Goal: Information Seeking & Learning: Learn about a topic

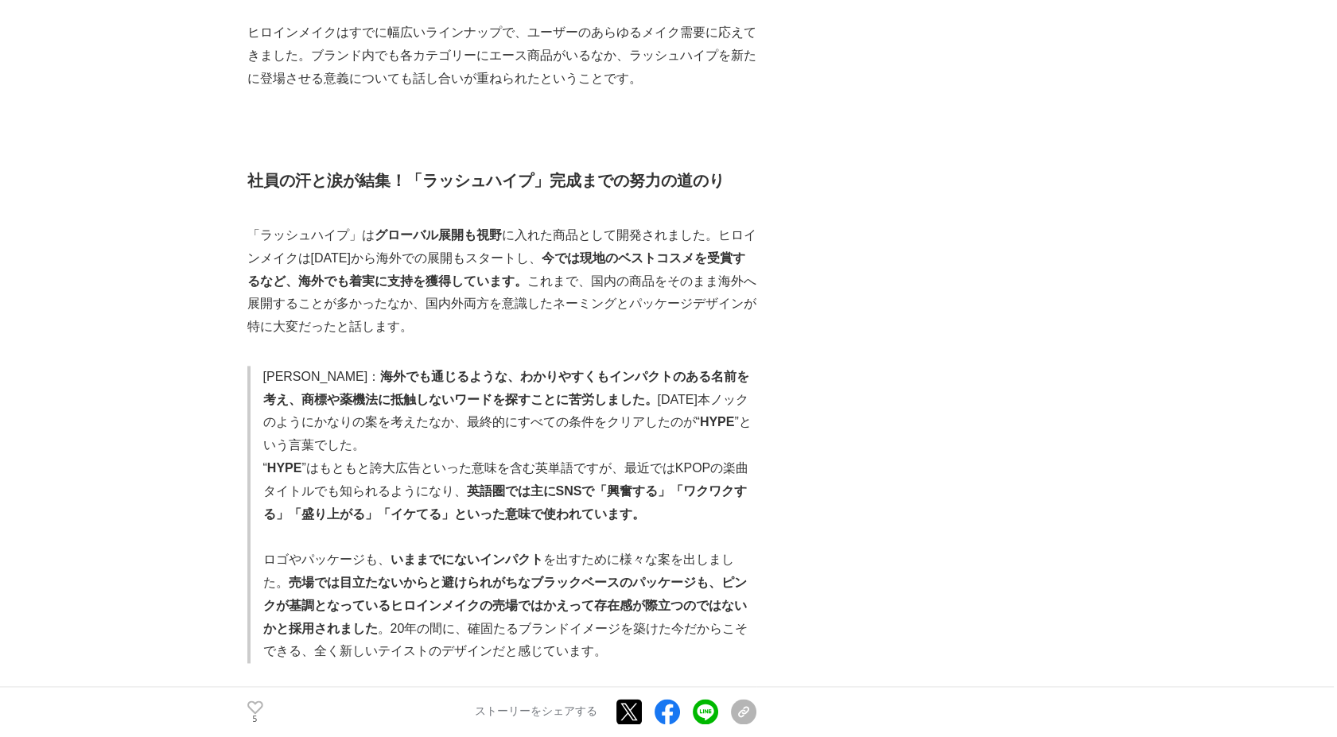
scroll to position [4860, 0]
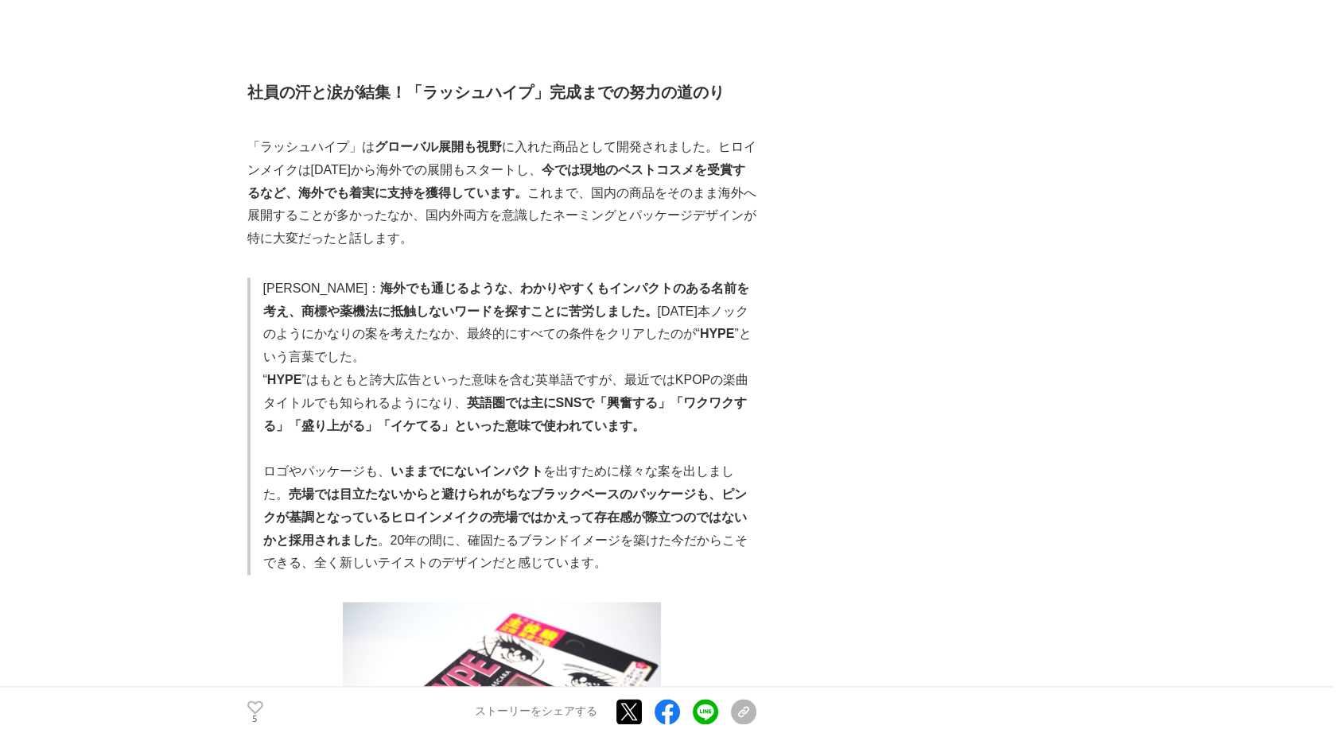
click at [257, 136] on p "「ラッシュハイプ」は グローバル展開も視野 に入れた商品として開発されました。ヒロインメイクは2006年から海外での展開もスタートし、 今では現地のベストコス…" at bounding box center [501, 193] width 509 height 115
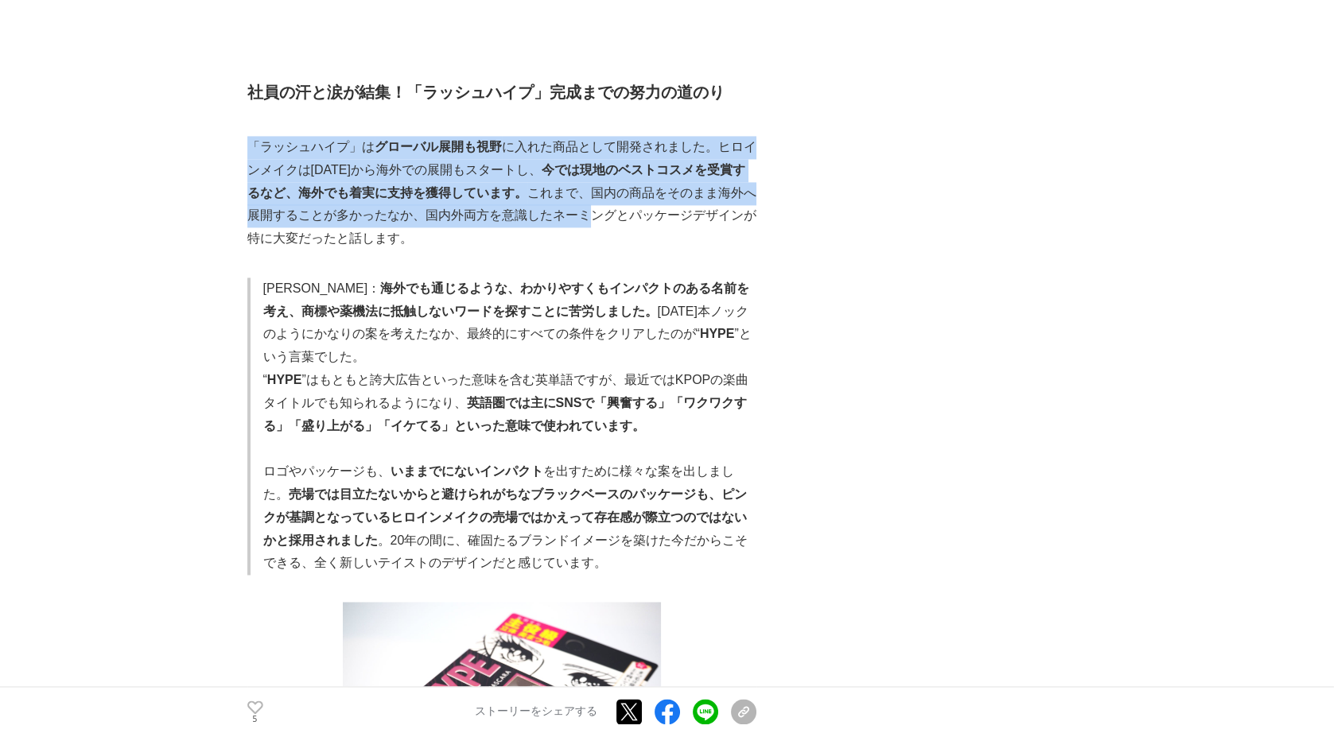
drag, startPoint x: 253, startPoint y: 103, endPoint x: 591, endPoint y: 168, distance: 344.2
click at [591, 168] on p "「ラッシュハイプ」は グローバル展開も視野 に入れた商品として開発されました。ヒロインメイクは2006年から海外での展開もスタートし、 今では現地のベストコス…" at bounding box center [501, 193] width 509 height 115
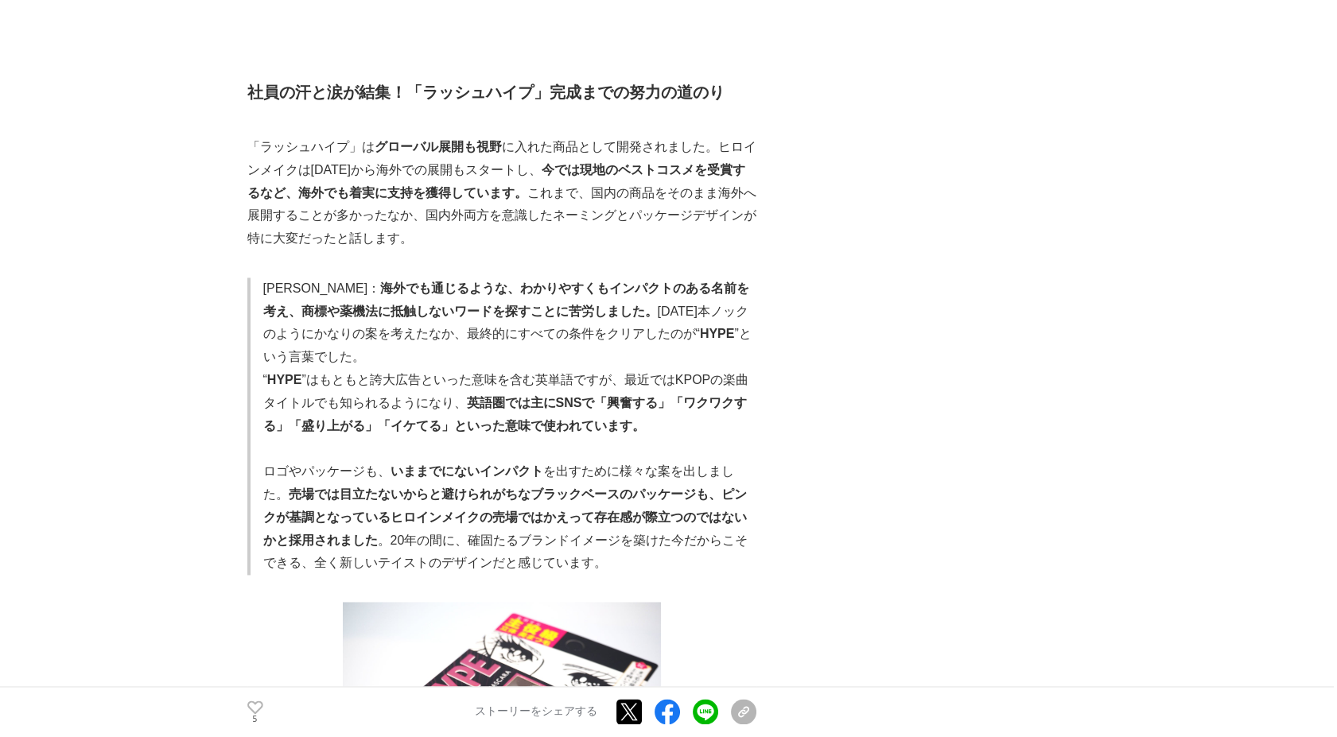
click at [585, 192] on p "「ラッシュハイプ」は グローバル展開も視野 に入れた商品として開発されました。ヒロインメイクは2006年から海外での展開もスタートし、 今では現地のベストコス…" at bounding box center [501, 193] width 509 height 115
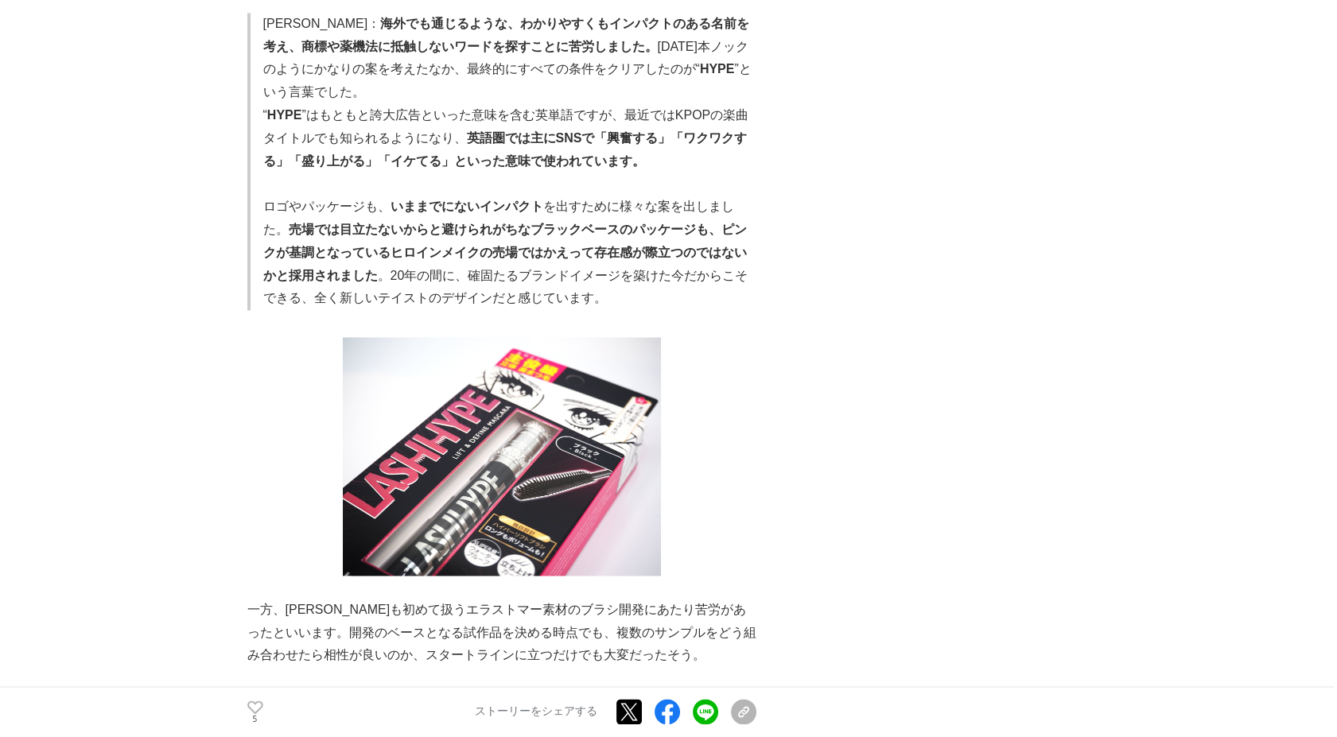
scroll to position [5036, 0]
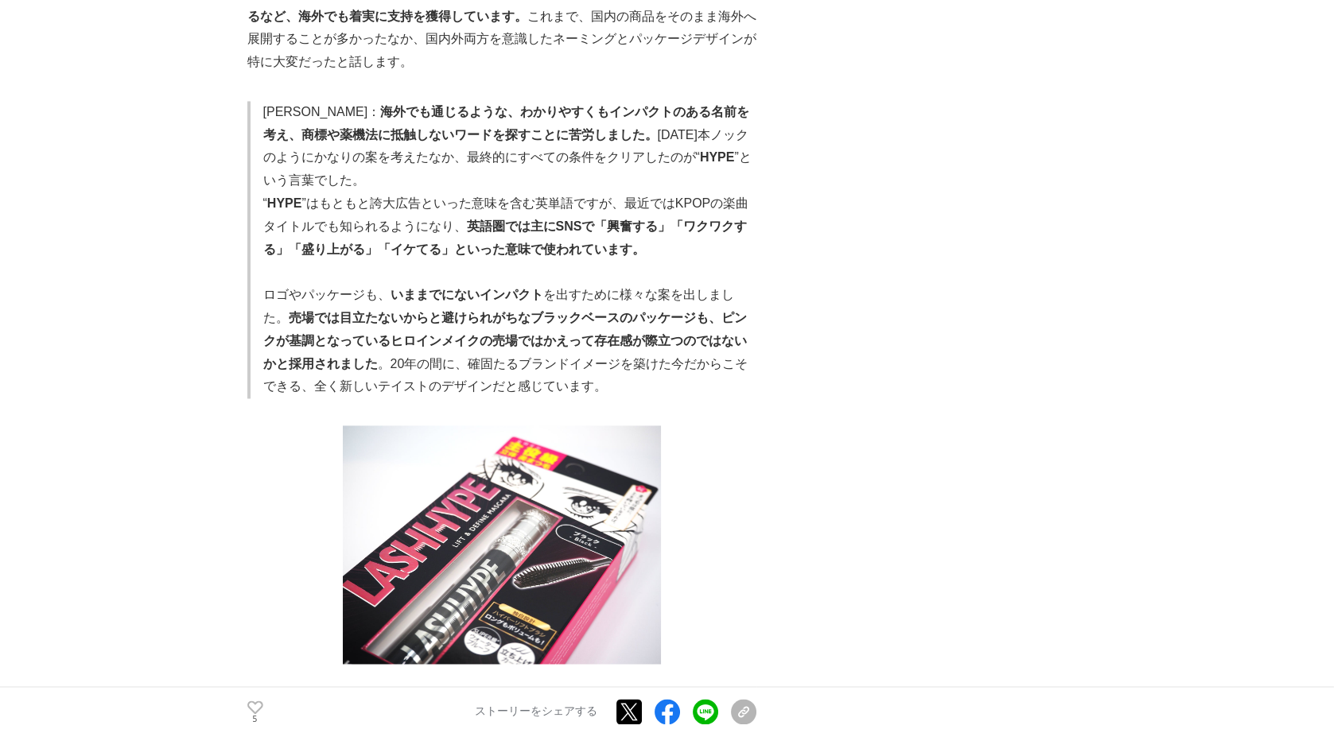
click at [446, 105] on strong "海外でも通じるような、わかりやすくもインパクトのある名前を考え、商標や薬機法に抵触しないワードを探すことに苦労しました。" at bounding box center [506, 123] width 487 height 37
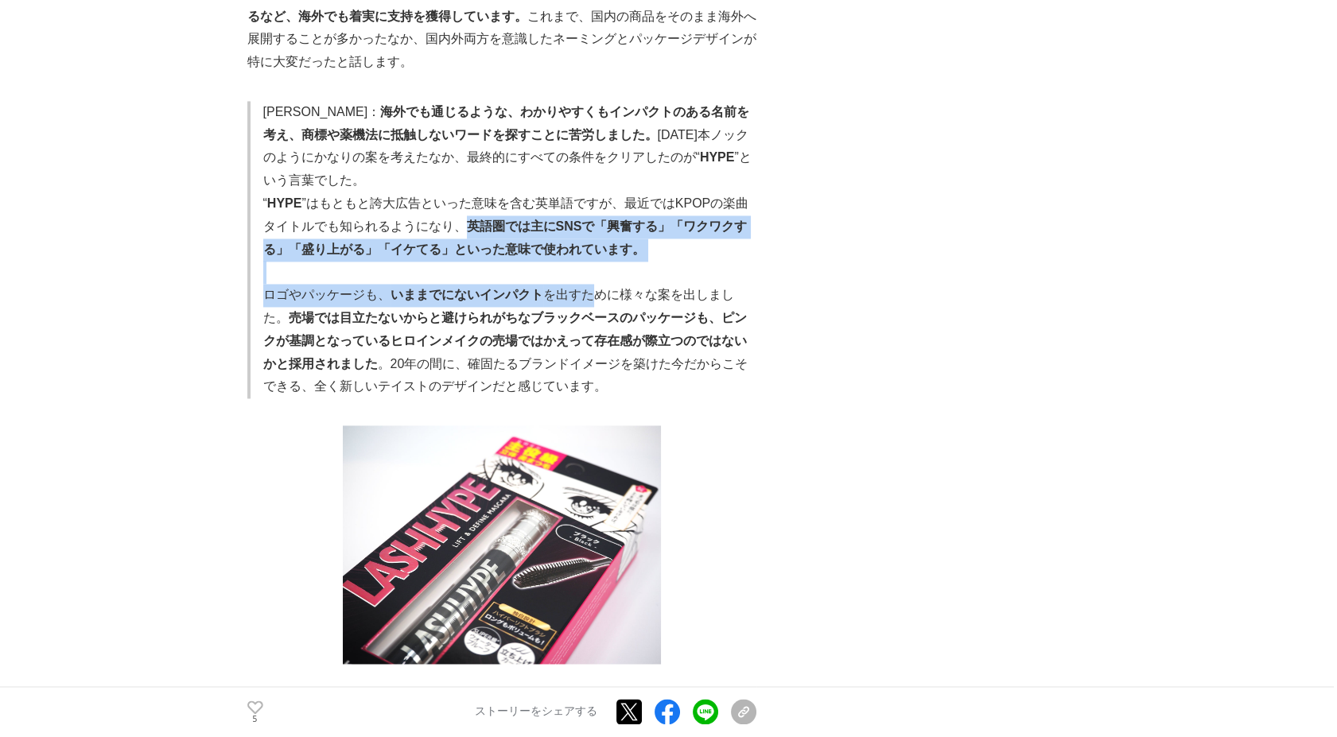
drag, startPoint x: 460, startPoint y: 181, endPoint x: 586, endPoint y: 247, distance: 142.6
click at [586, 247] on blockquote "若狹： 海外でも通じるような、わかりやすくもインパクトのある名前を考え、商標や薬機法に抵触しないワードを探すことに苦労しました。 1000本ノックのようにかな…" at bounding box center [501, 249] width 509 height 297
click at [587, 284] on p "ロゴやパッケージも、 いままでにないインパクト を出すために様々な案を出しました。 売場では目立たないからと避けられがちなブラックベースのパッケージも、ピンク…" at bounding box center [509, 341] width 493 height 115
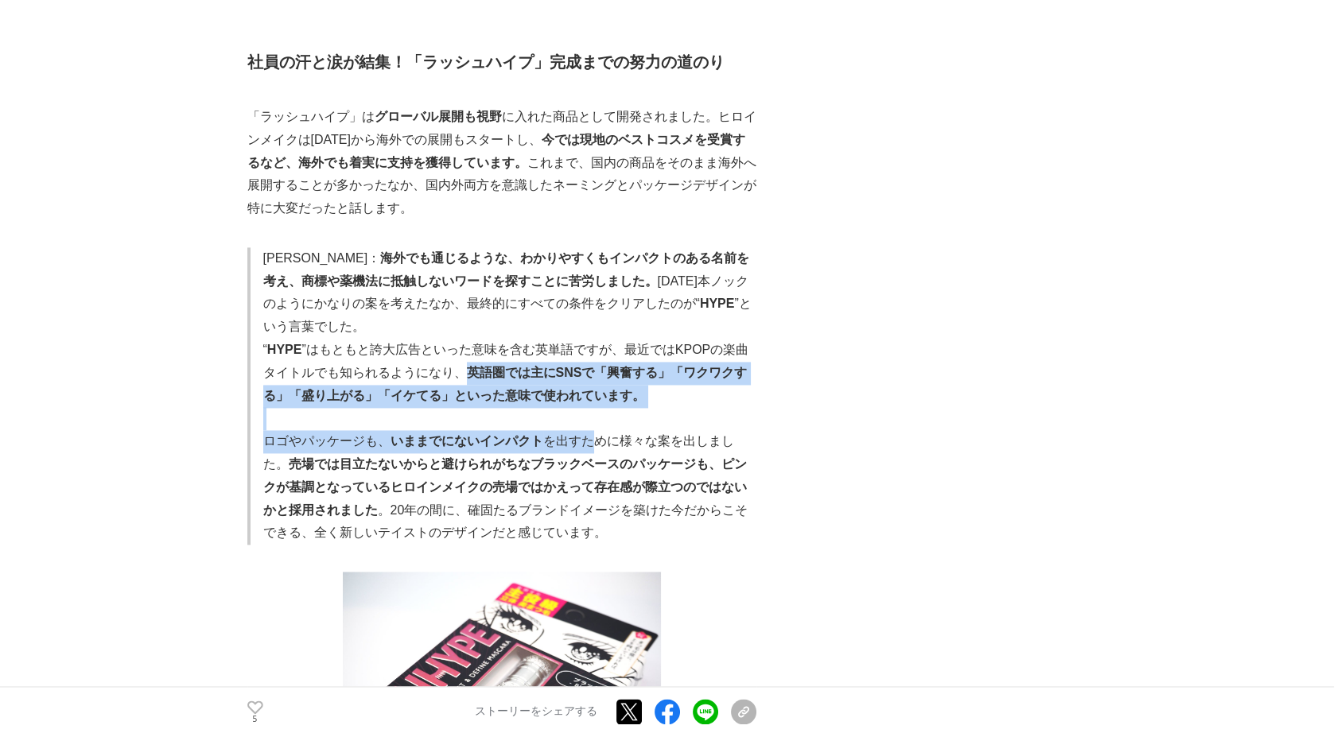
scroll to position [4860, 0]
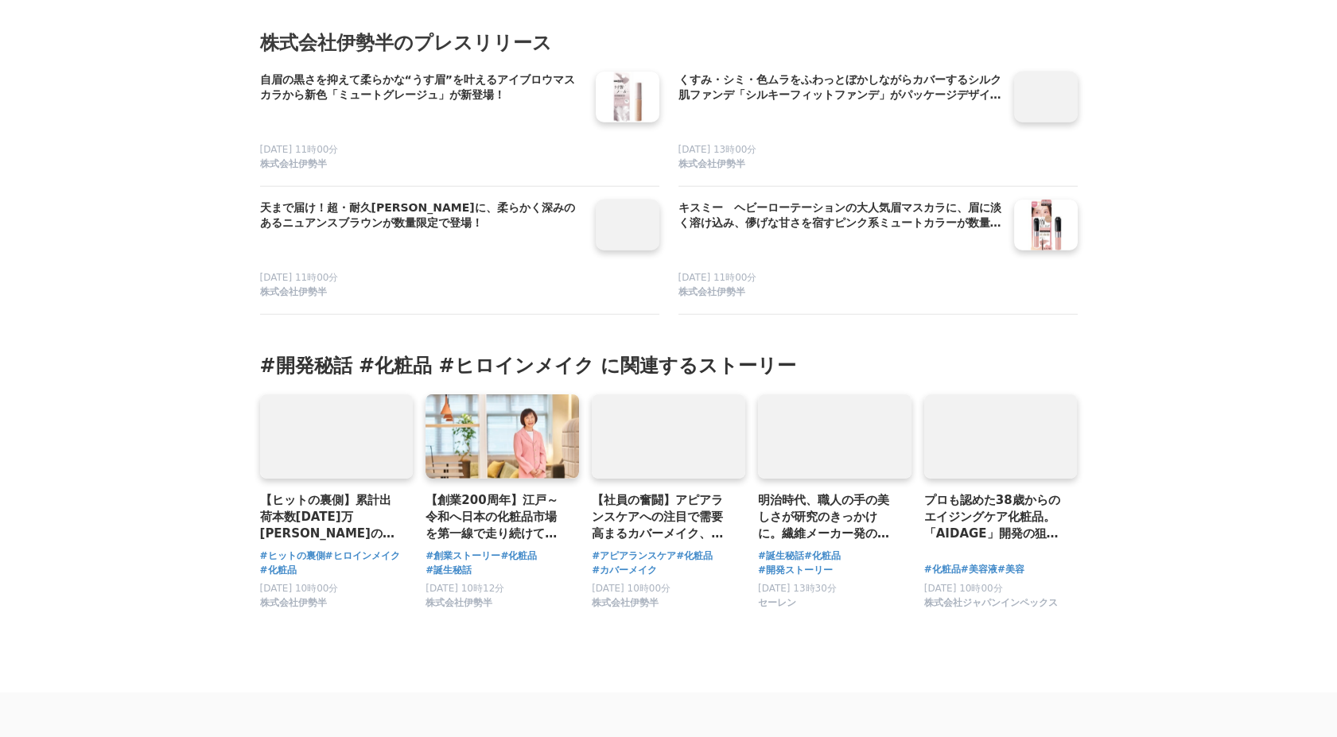
scroll to position [8571, 0]
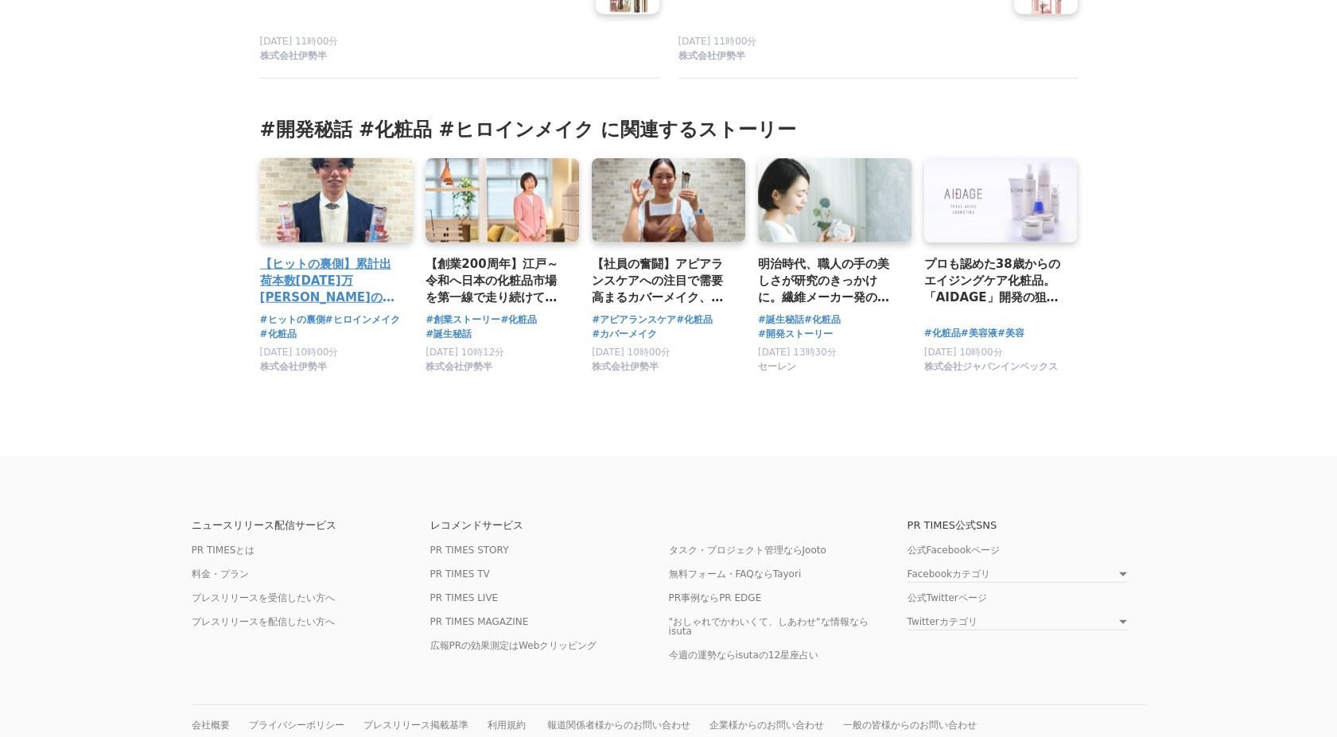
click at [293, 200] on link at bounding box center [336, 200] width 161 height 88
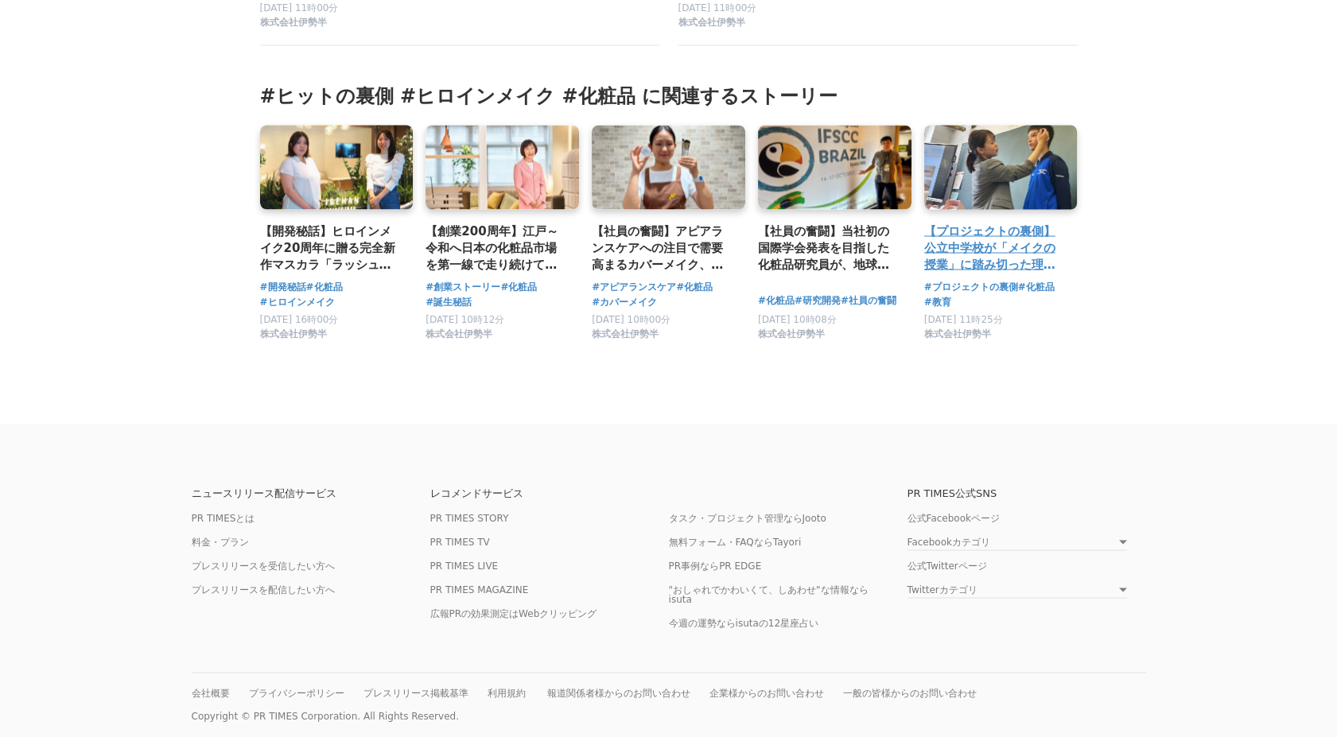
scroll to position [5852, 0]
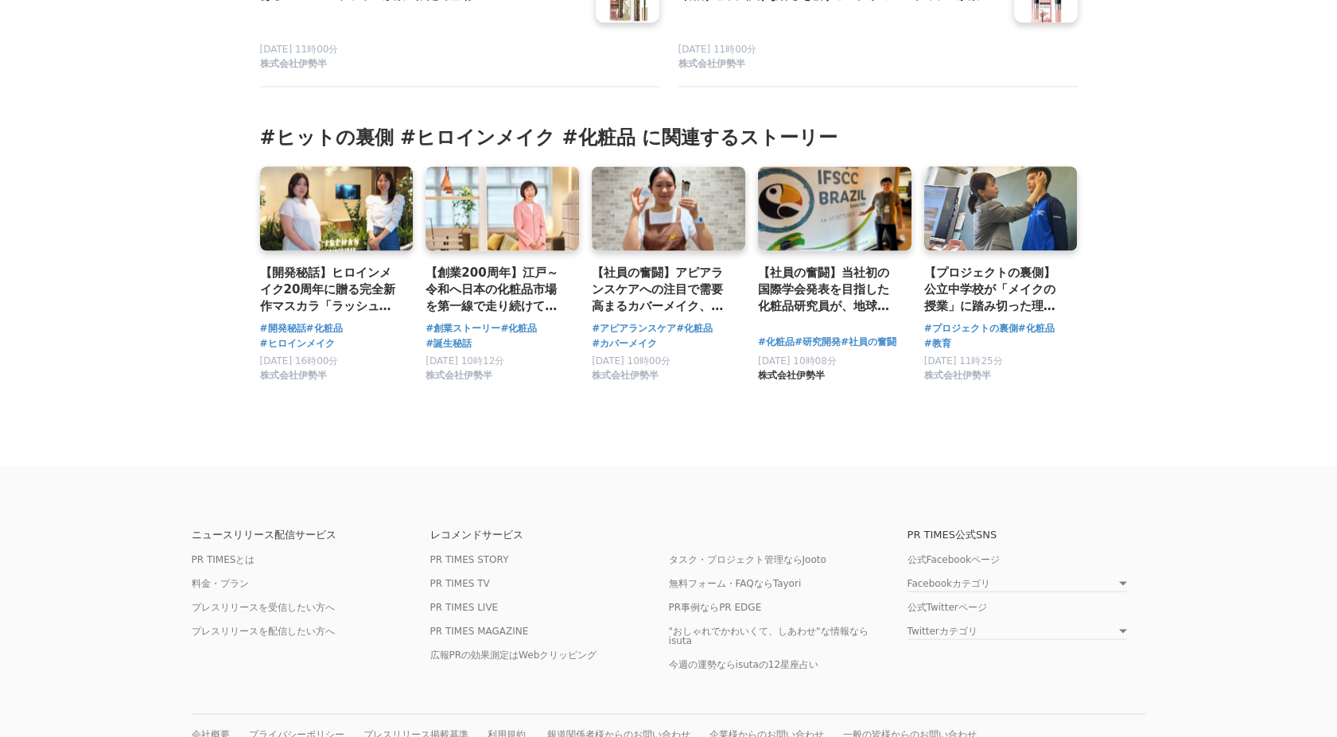
click at [776, 384] on link "株式会社伊勢半" at bounding box center [791, 378] width 67 height 11
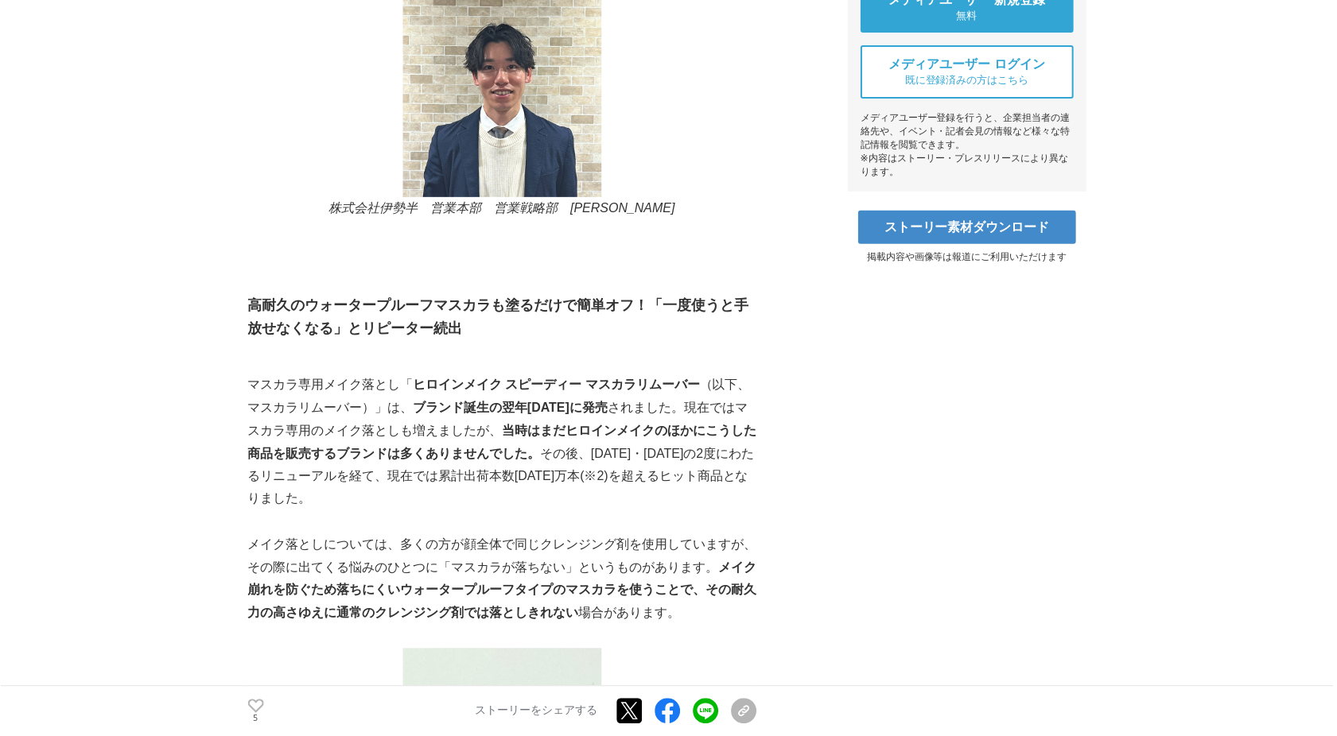
scroll to position [694, 0]
